Goal: Information Seeking & Learning: Compare options

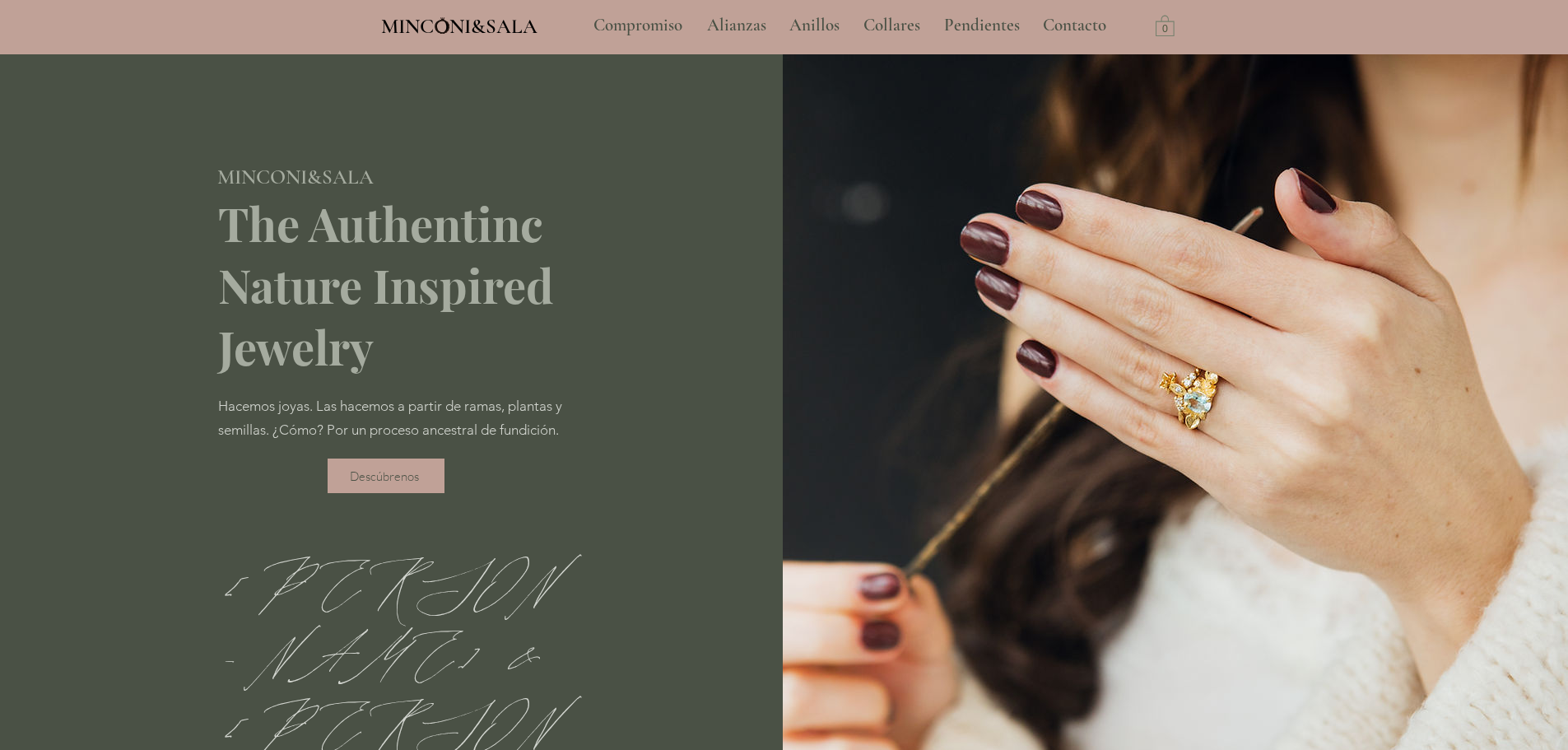
type input "**********"
select select "**********"
click at [762, 32] on p "Alianzas" at bounding box center [736, 25] width 76 height 41
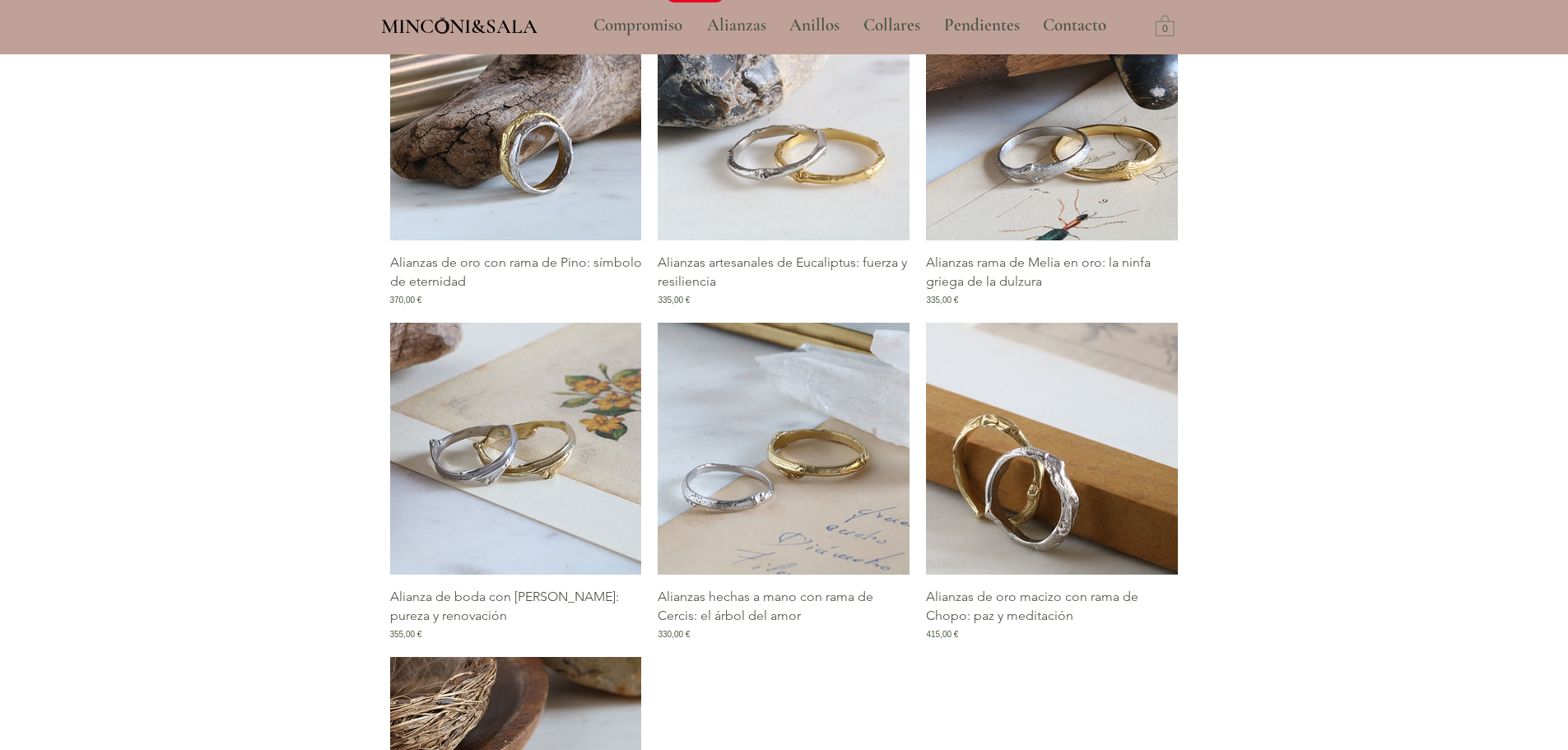
scroll to position [1317, 0]
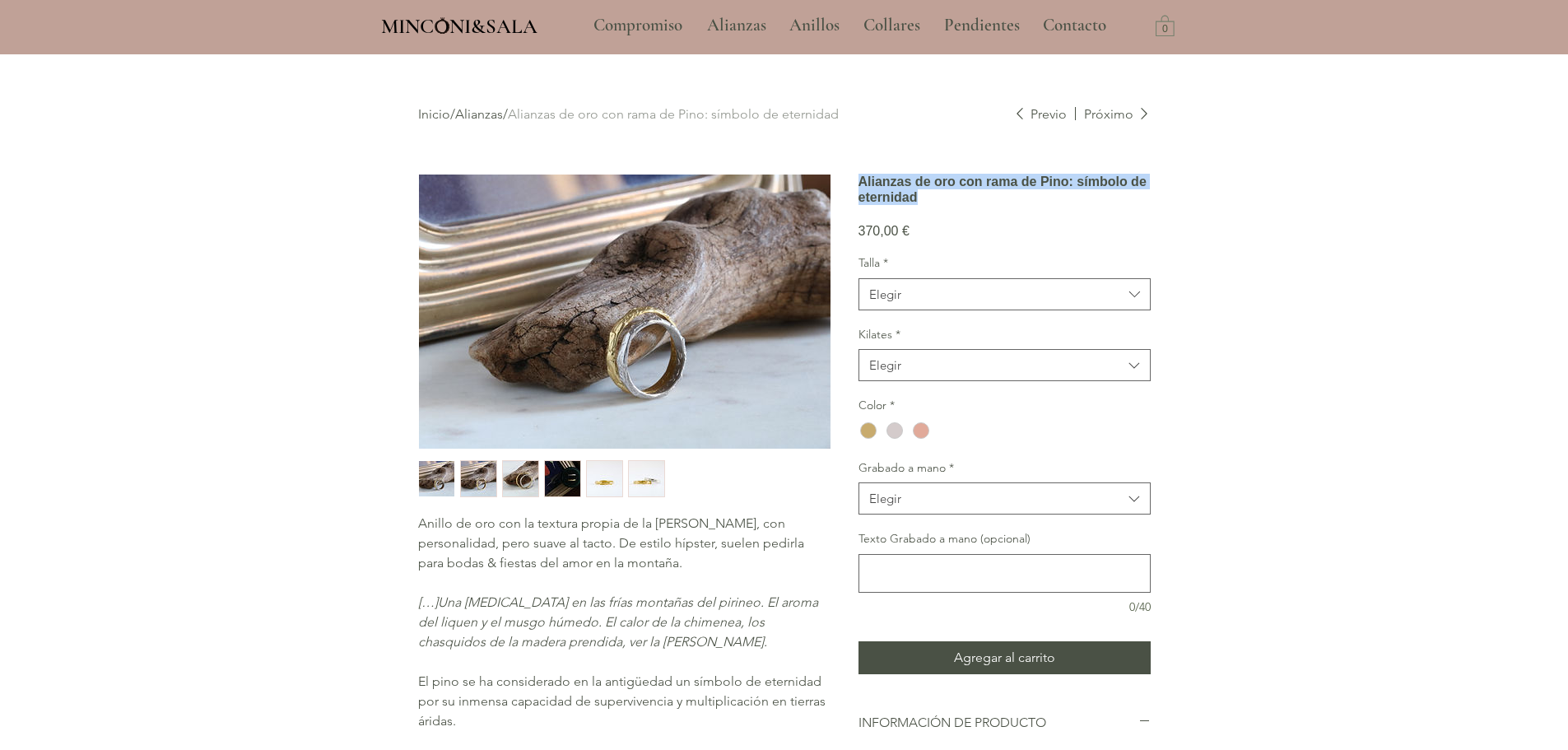
drag, startPoint x: 1080, startPoint y: 215, endPoint x: 854, endPoint y: 192, distance: 227.2
click at [854, 192] on div "Anillo de oro con la textura propia de la rama de pino, con personalidad, pero …" at bounding box center [784, 584] width 733 height 820
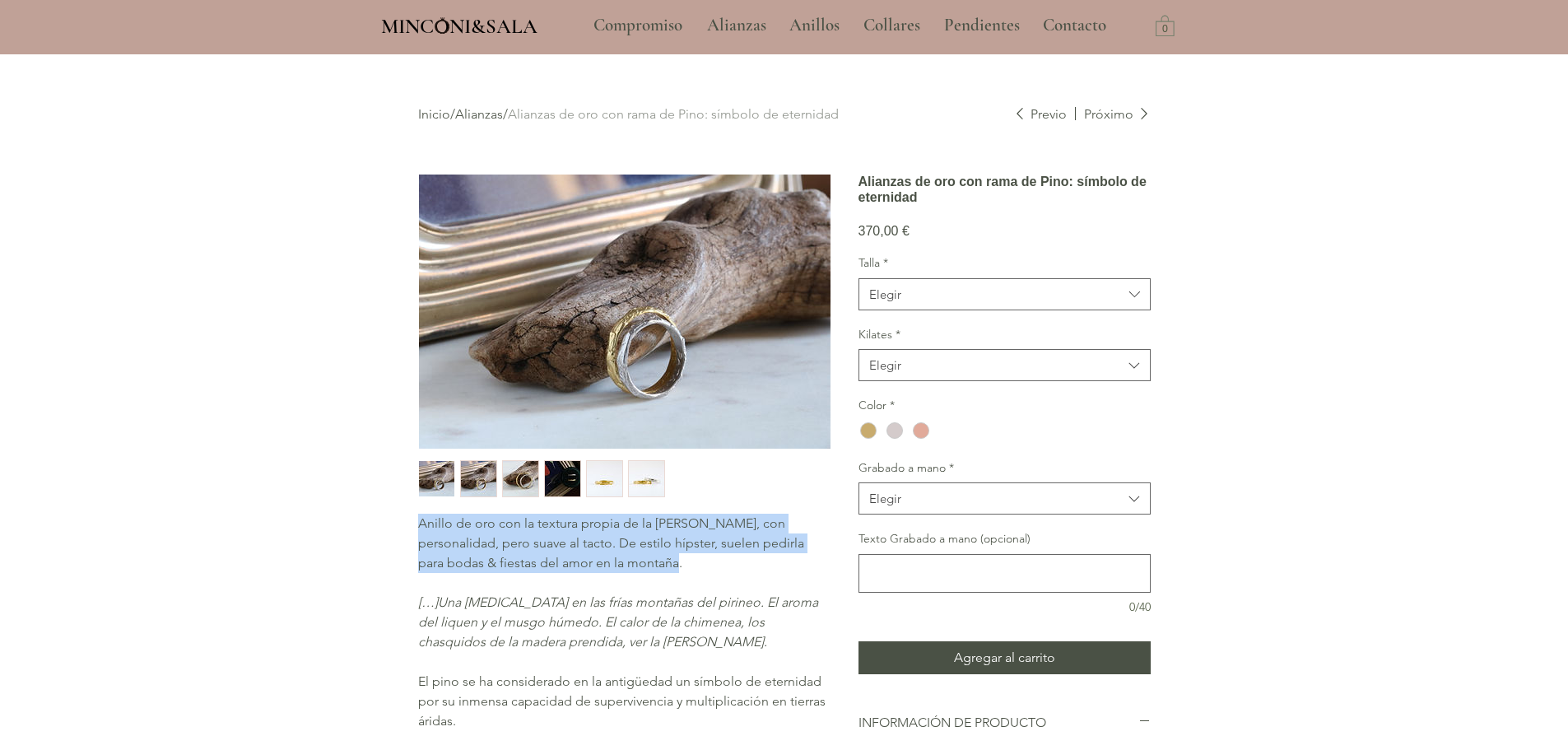
drag, startPoint x: 414, startPoint y: 529, endPoint x: 715, endPoint y: 569, distance: 303.6
click at [715, 569] on div "Inicio / Alianzas / Alianzas de oro con rama de Pino: símbolo de eternidad Prev…" at bounding box center [784, 535] width 806 height 959
copy span "Anillo de oro con la textura propia de la rama de pino, con personalidad, pero …"
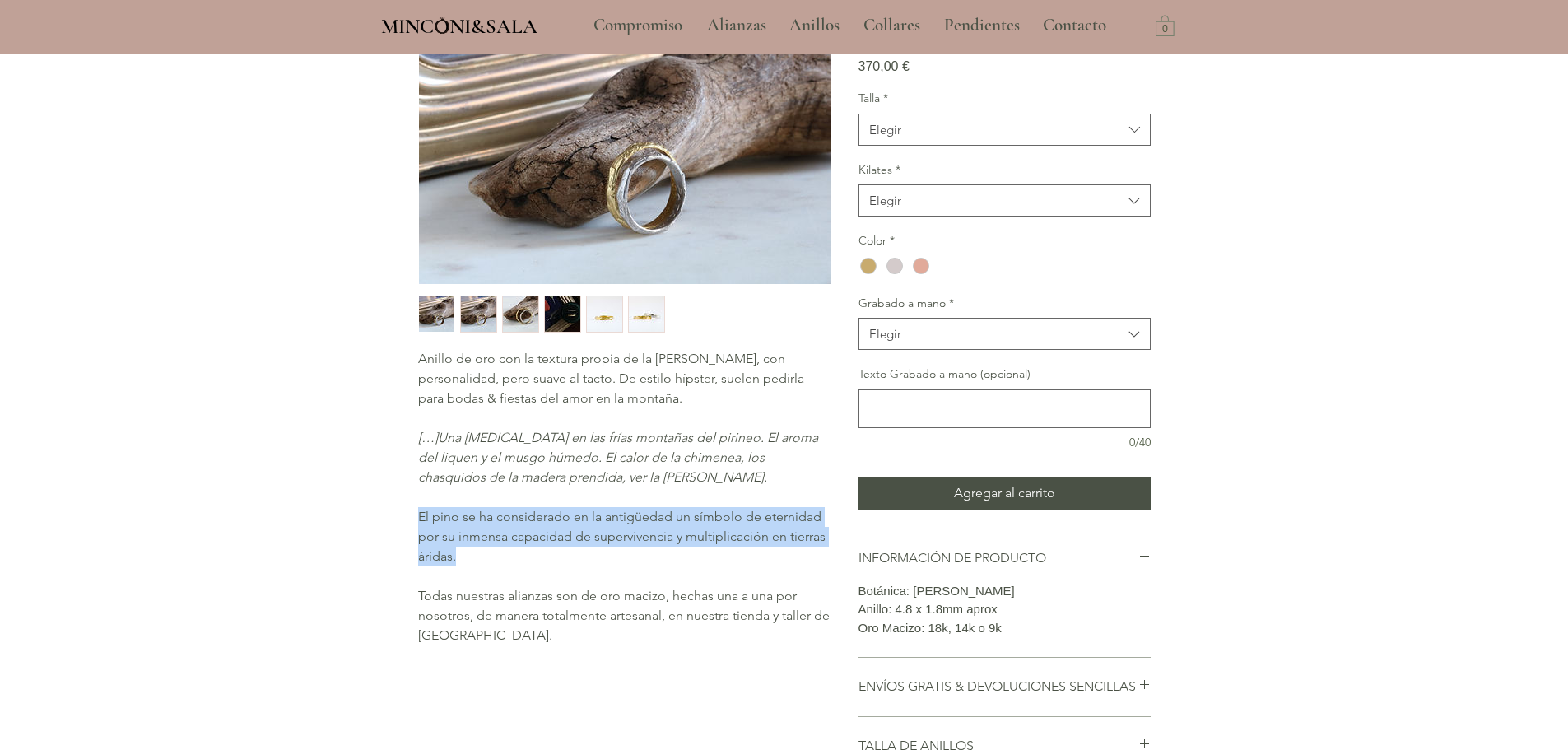
drag, startPoint x: 420, startPoint y: 513, endPoint x: 475, endPoint y: 561, distance: 73.0
click at [475, 561] on p "El pino se ha considerado en la antigüedad un símbolo de eternidad por su inmen…" at bounding box center [624, 537] width 412 height 59
copy span "El pino se ha considerado en la antigüedad un símbolo de eternidad por su inmen…"
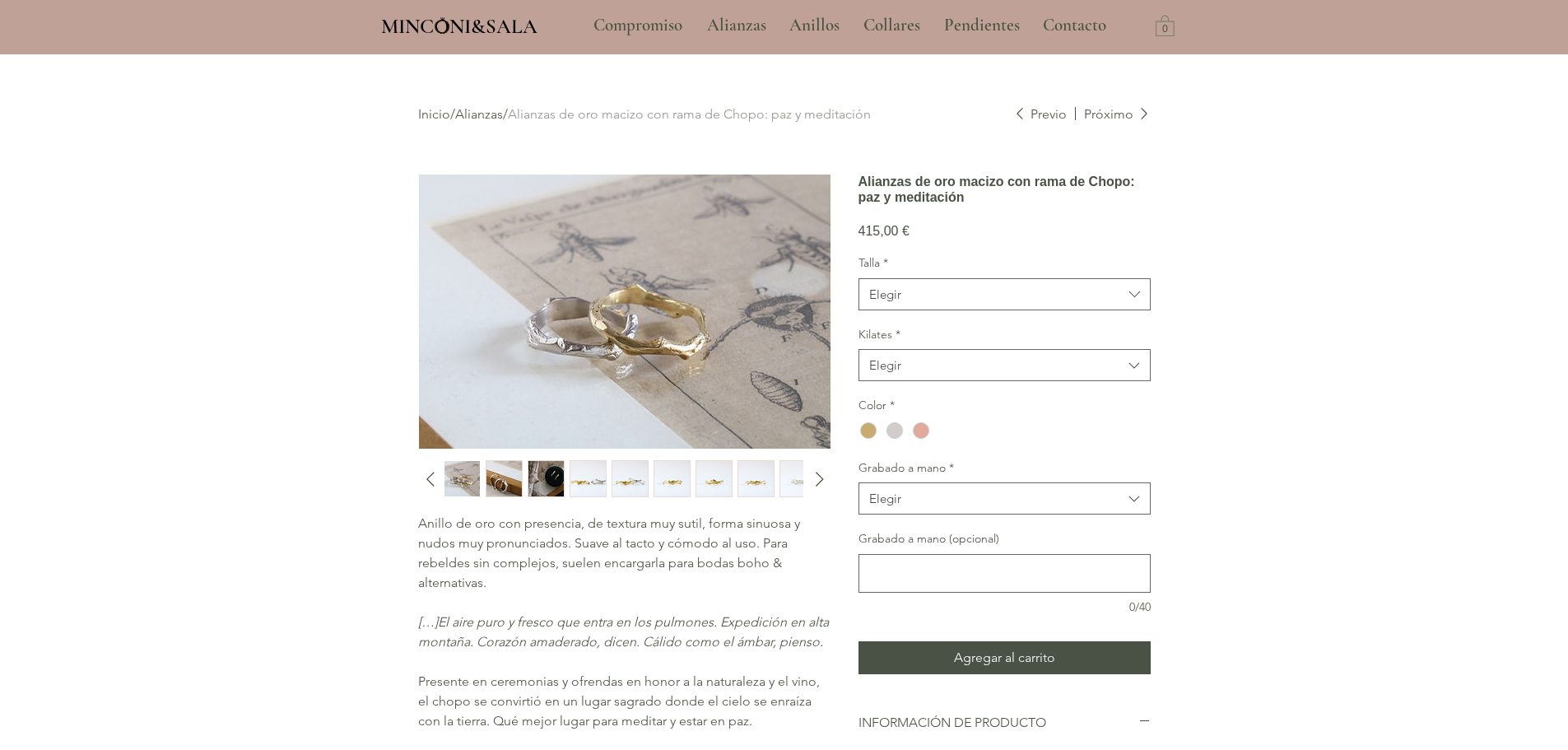
click at [973, 205] on h1 "Alianzas de oro macizo con rama de Chopo: paz y meditación" at bounding box center [1004, 189] width 292 height 31
drag, startPoint x: 973, startPoint y: 238, endPoint x: 855, endPoint y: 188, distance: 128.2
click at [855, 188] on div "Anillo de oro con presencia, de textura muy sutil, forma sinuosa y nudos muy pr…" at bounding box center [784, 584] width 733 height 820
copy h1 "Alianzas de oro macizo con rama de Chopo: paz y meditación"
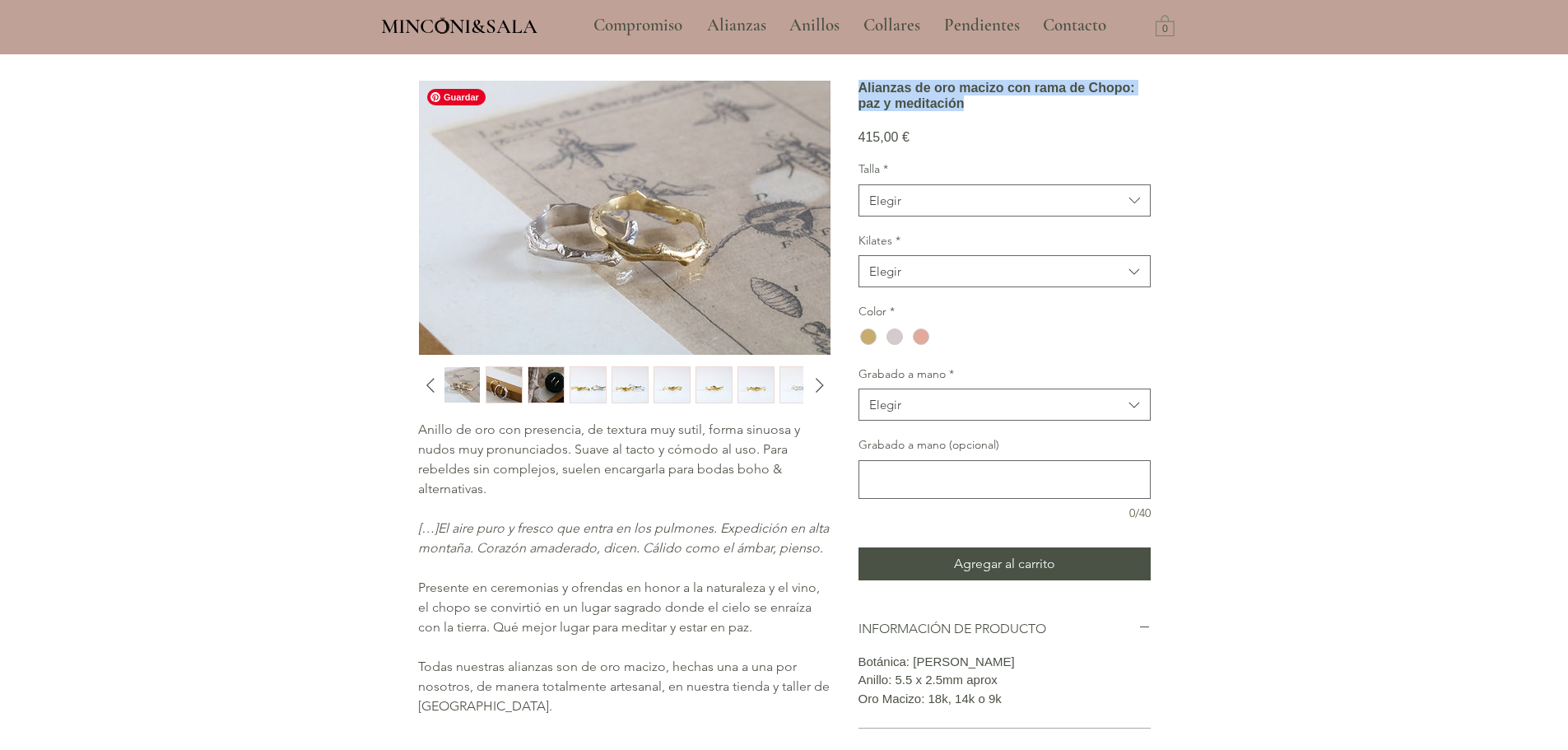
scroll to position [247, 0]
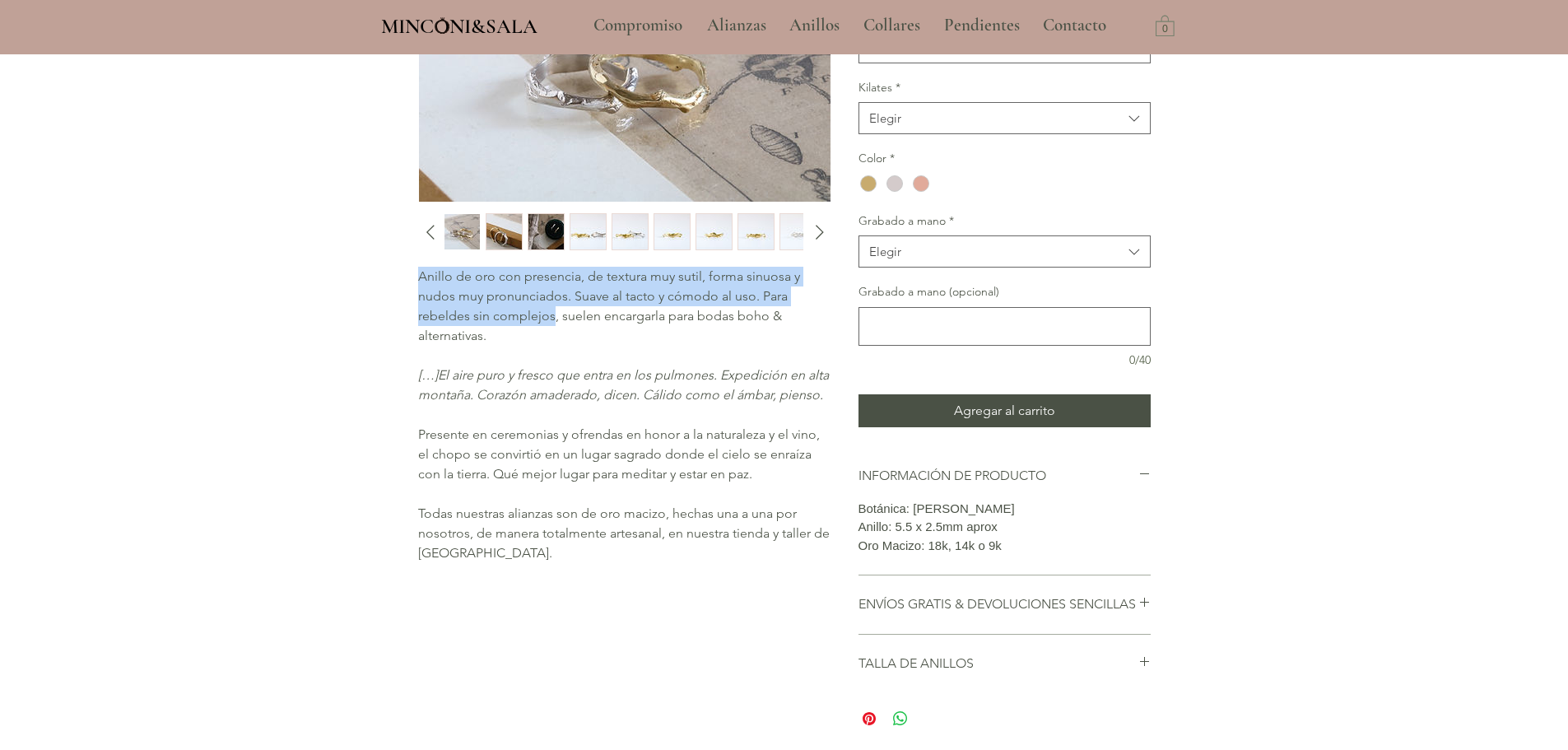
drag, startPoint x: 415, startPoint y: 280, endPoint x: 553, endPoint y: 311, distance: 141.4
click at [553, 311] on div "Inicio / Alianzas / Alianzas de oro macizo con rama de Chopo: paz y meditación …" at bounding box center [784, 289] width 806 height 959
copy span "Anillo de oro con presencia, de textura muy sutil, forma sinuosa y nudos muy pr…"
drag, startPoint x: 420, startPoint y: 433, endPoint x: 765, endPoint y: 470, distance: 347.0
click at [765, 470] on span "Presente en ceremonias y ofrendas en honor a la naturaleza y el vino, el chopo …" at bounding box center [619, 453] width 402 height 55
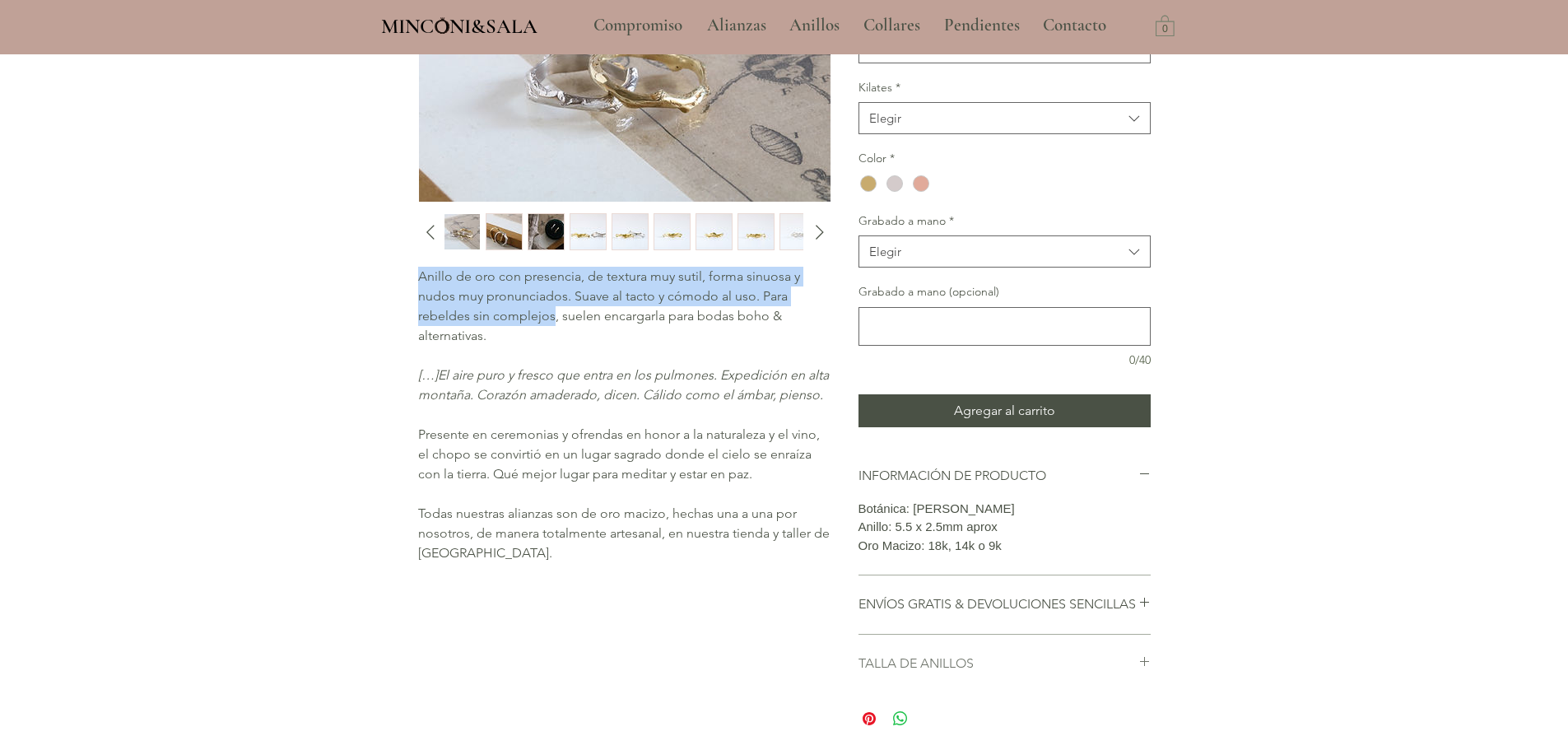
copy span "Presente en ceremonias y ofrendas en honor a la naturaleza y el vino, el chopo …"
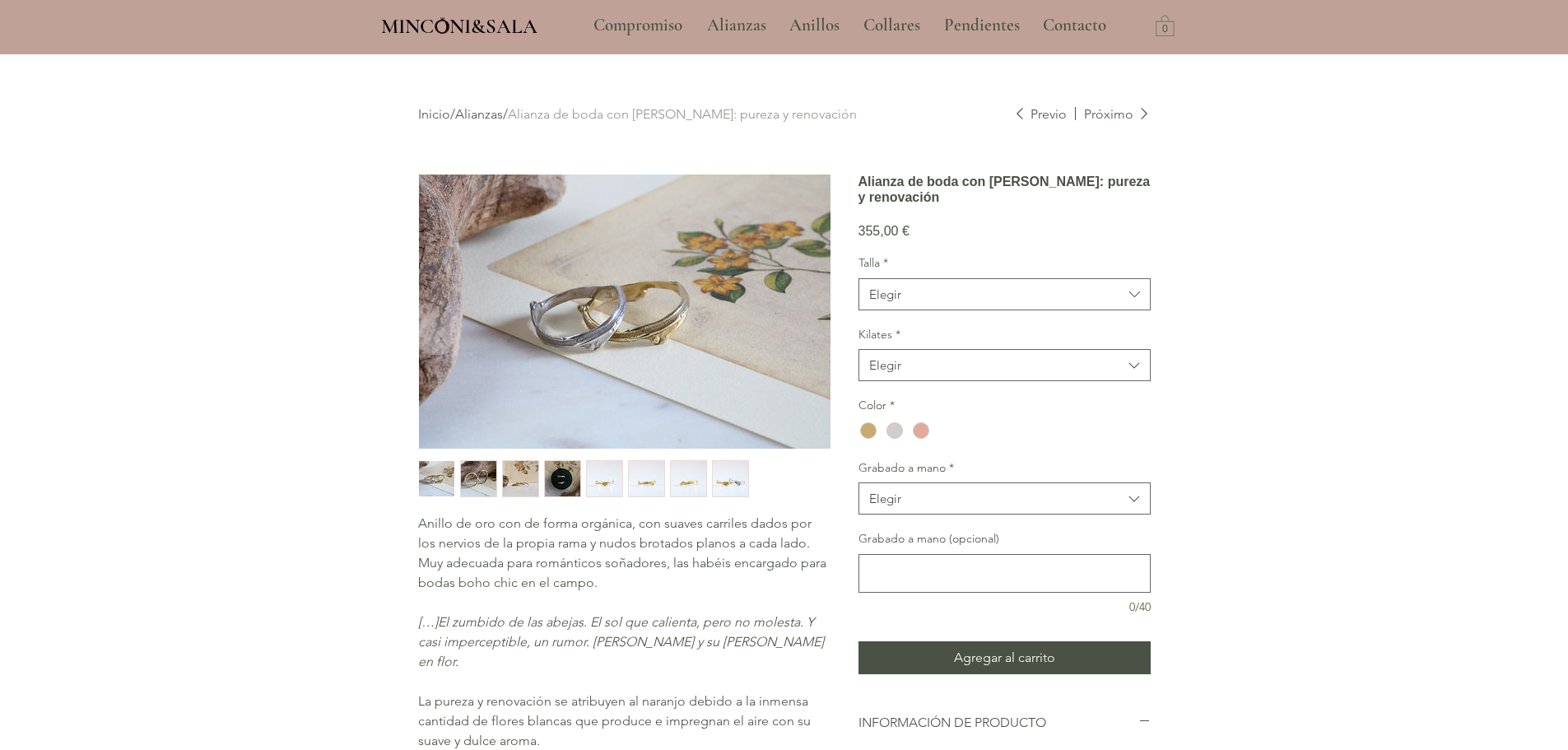
drag, startPoint x: 1143, startPoint y: 212, endPoint x: 849, endPoint y: 191, distance: 294.7
click at [849, 191] on div "Anillo de oro con de forma orgánica, con suaves carriles dados por los nervios …" at bounding box center [784, 584] width 733 height 820
copy h1 "Alianza de boda con [PERSON_NAME]: pureza y renovación"
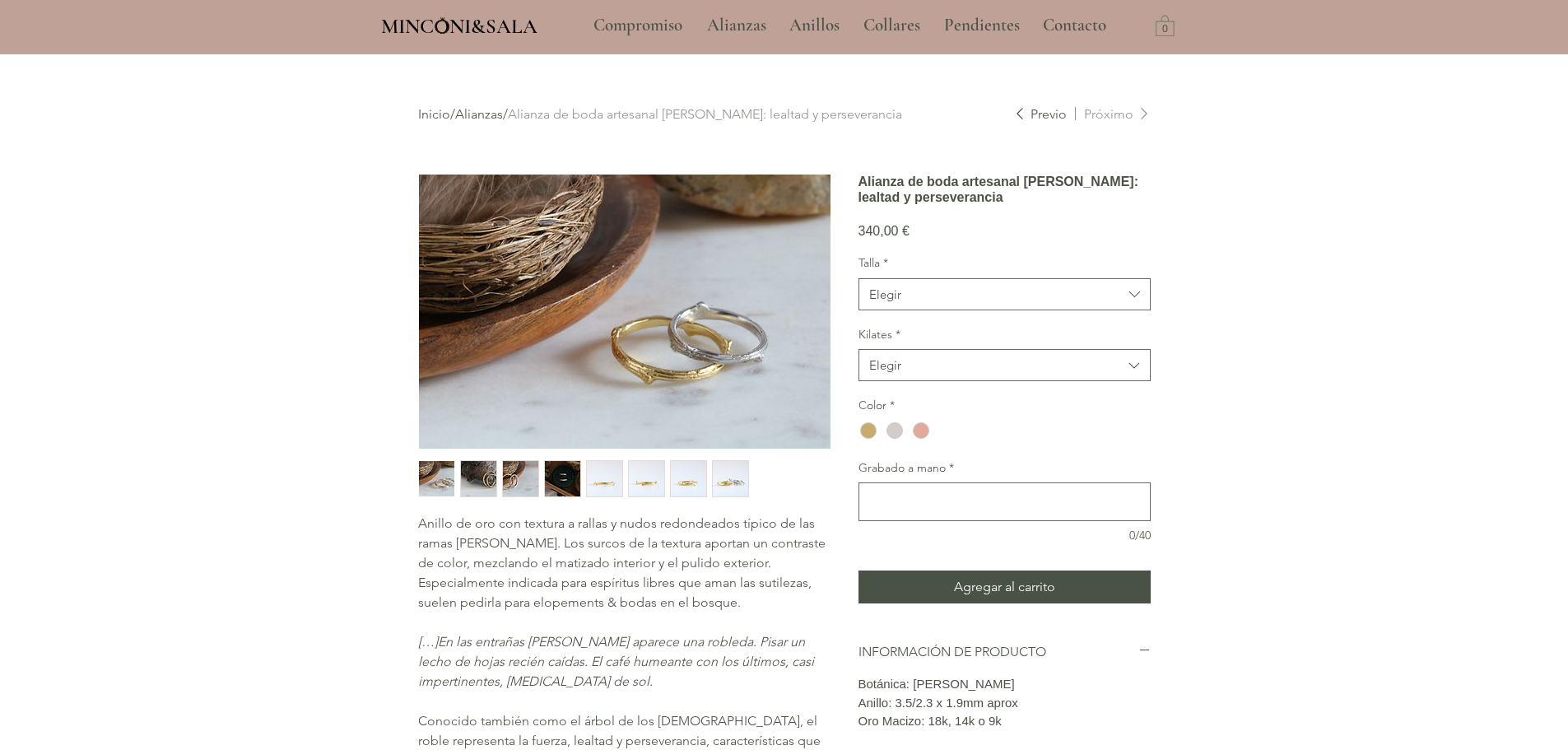
click at [901, 188] on h1 "Alianza de boda artesanal [PERSON_NAME]: lealtad y perseverancia" at bounding box center [1004, 189] width 292 height 31
drag, startPoint x: 863, startPoint y: 181, endPoint x: 1143, endPoint y: 210, distance: 281.5
click at [1143, 205] on h1 "Alianza de boda artesanal [PERSON_NAME]: lealtad y perseverancia" at bounding box center [1004, 189] width 292 height 31
copy h1 "Alianza de boda artesanal [PERSON_NAME]: lealtad y perseverancia"
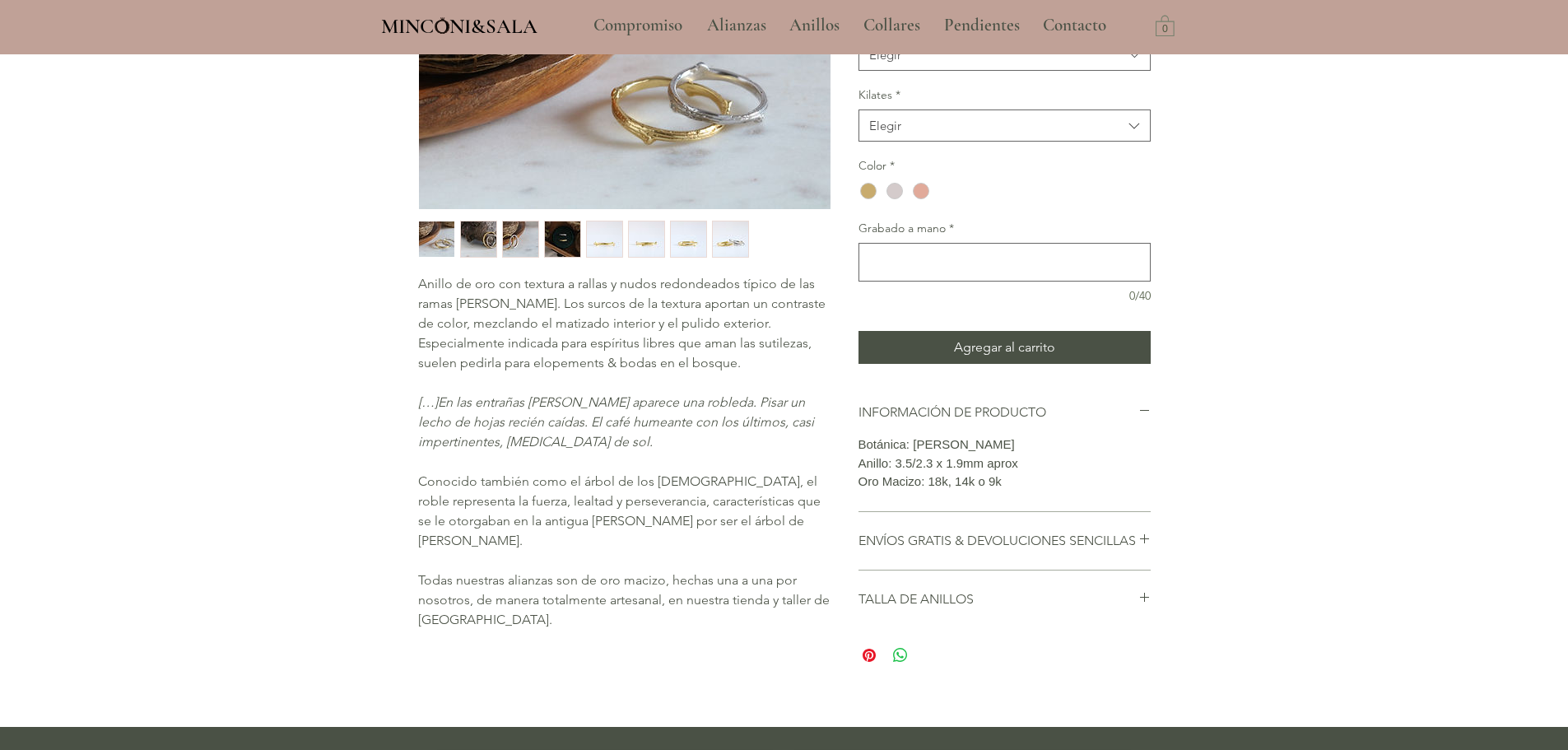
scroll to position [247, 0]
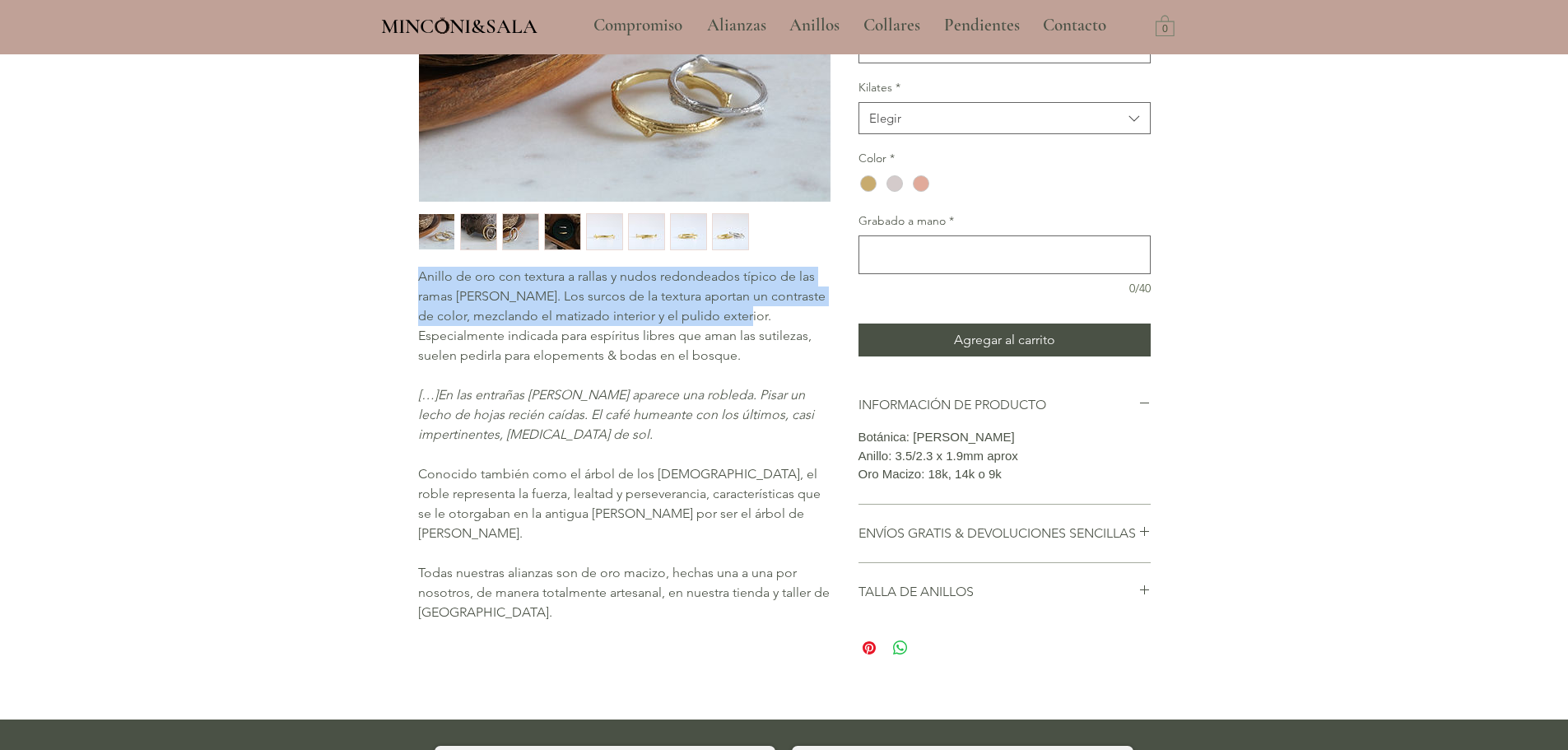
drag, startPoint x: 415, startPoint y: 278, endPoint x: 780, endPoint y: 312, distance: 366.6
click at [780, 312] on div "Inicio / Alianzas / Alianza de boda artesanal [PERSON_NAME]: lealtad y persever…" at bounding box center [784, 253] width 806 height 887
copy span "Anillo de oro con textura a rallas y nudos redondeados típico de las ramas [PER…"
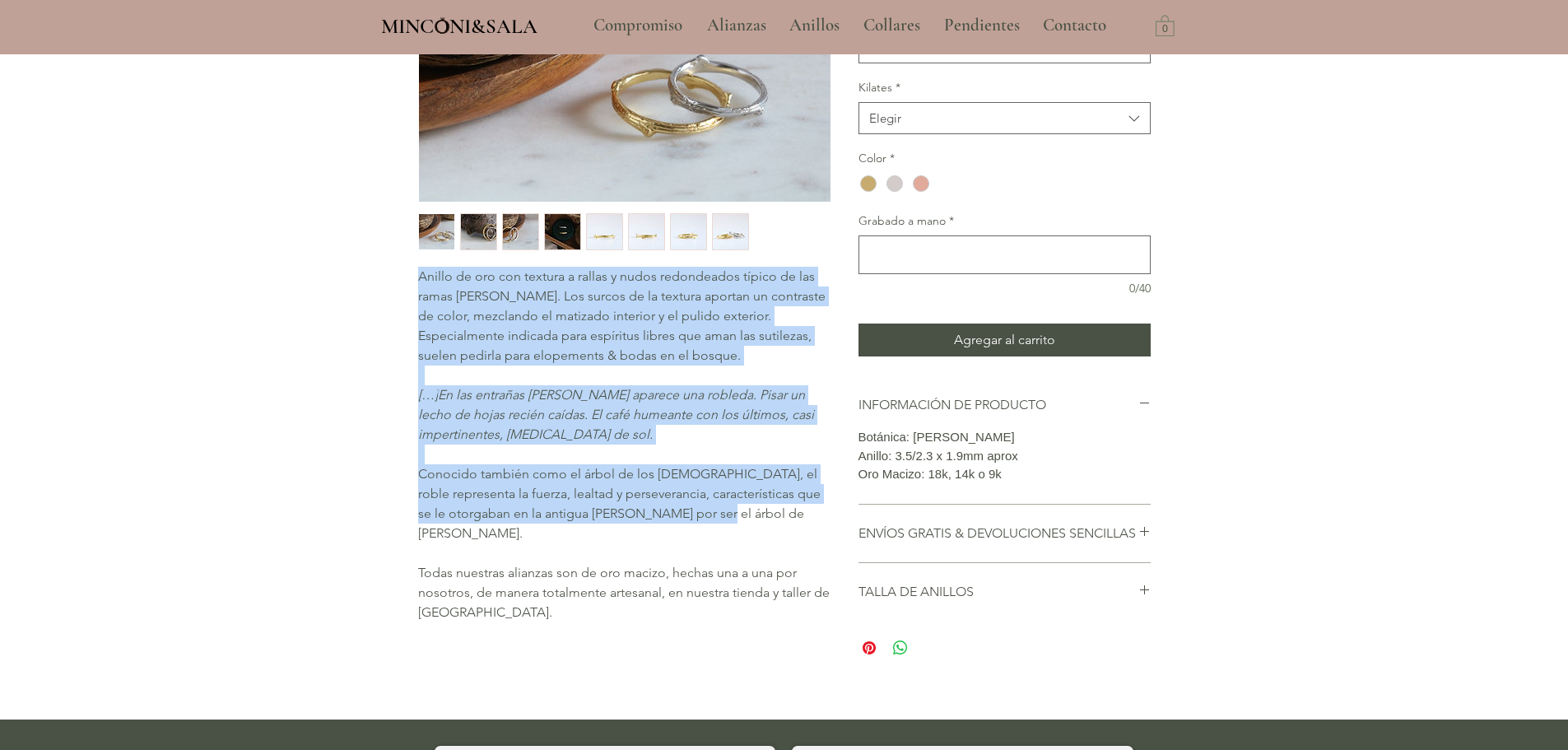
drag, startPoint x: 414, startPoint y: 477, endPoint x: 668, endPoint y: 522, distance: 258.0
click at [668, 522] on div "Inicio / Alianzas / Alianza de boda artesanal [PERSON_NAME]: lealtad y persever…" at bounding box center [784, 253] width 806 height 887
click at [668, 522] on p "Conocido también como el árbol de los [DEMOGRAPHIC_DATA], el roble representa l…" at bounding box center [624, 504] width 412 height 79
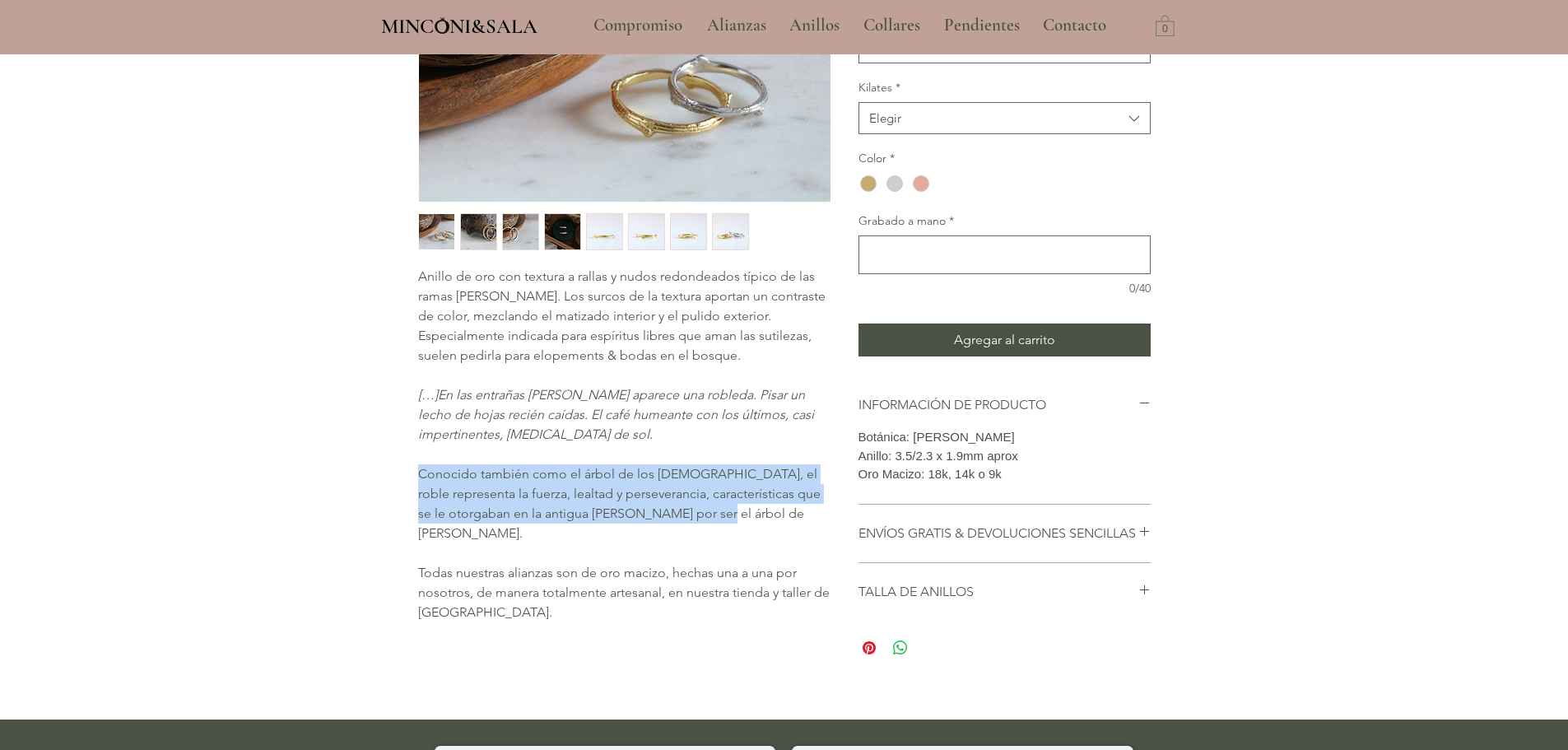
drag, startPoint x: 664, startPoint y: 513, endPoint x: 422, endPoint y: 483, distance: 243.9
click at [422, 483] on p "Conocido también como el árbol de los [DEMOGRAPHIC_DATA], el roble representa l…" at bounding box center [624, 504] width 412 height 79
copy span "Conocido también como el árbol de los [DEMOGRAPHIC_DATA], el roble representa l…"
